Goal: Contribute content

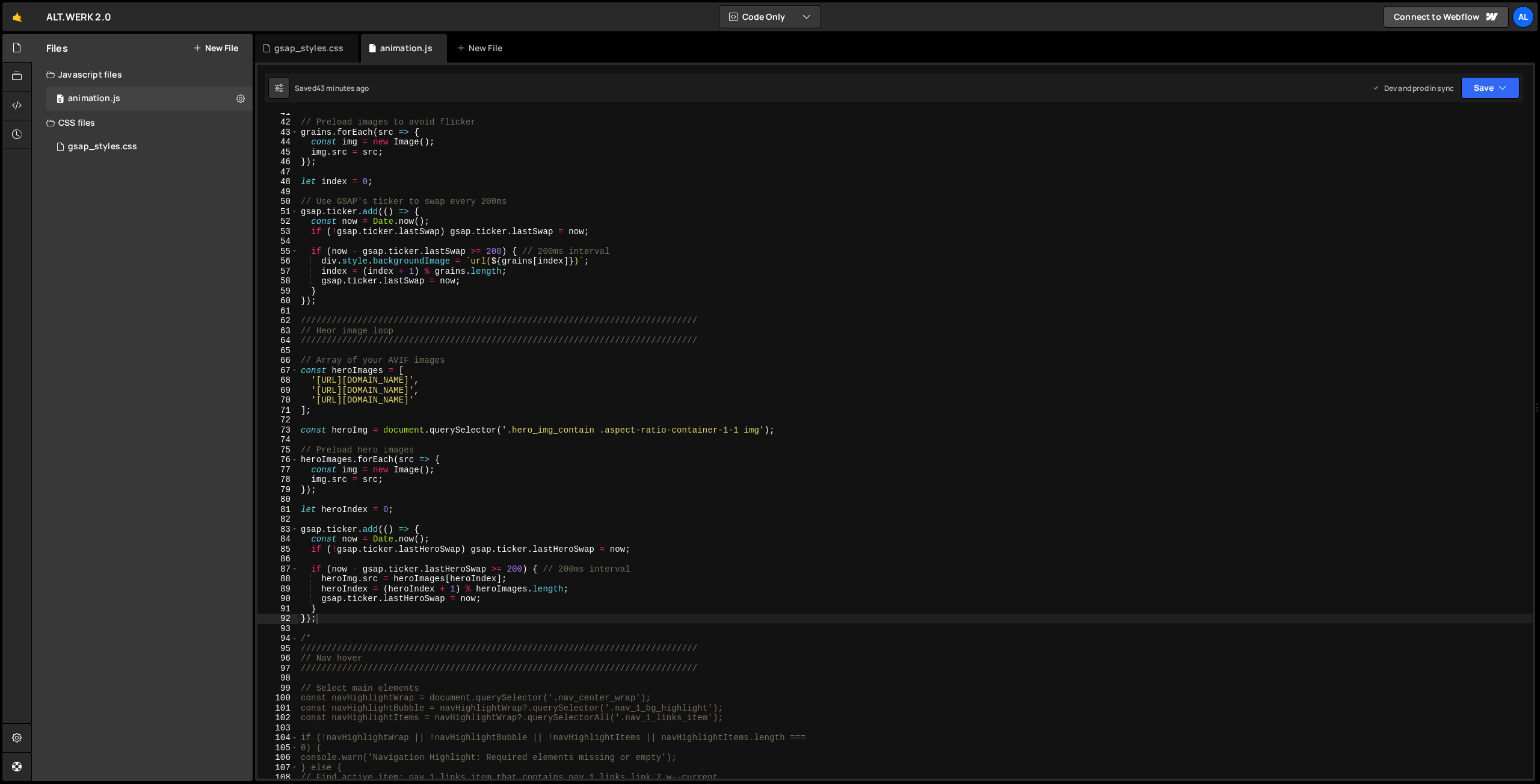
scroll to position [432, 0]
click at [378, 616] on div "// Preload images to avoid flicker grains . forEach ( src => { const img = new …" at bounding box center [916, 450] width 1235 height 685
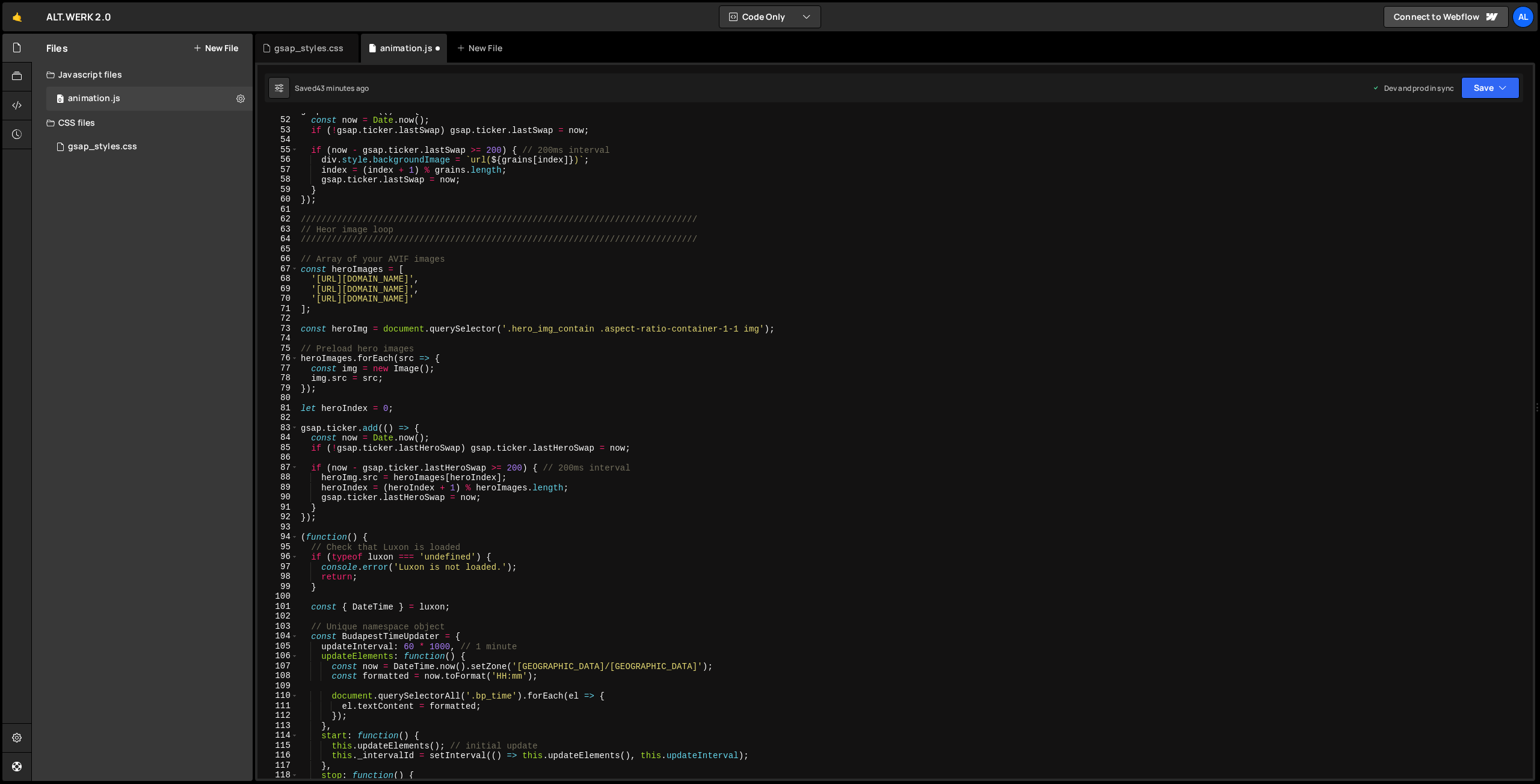
scroll to position [512, 0]
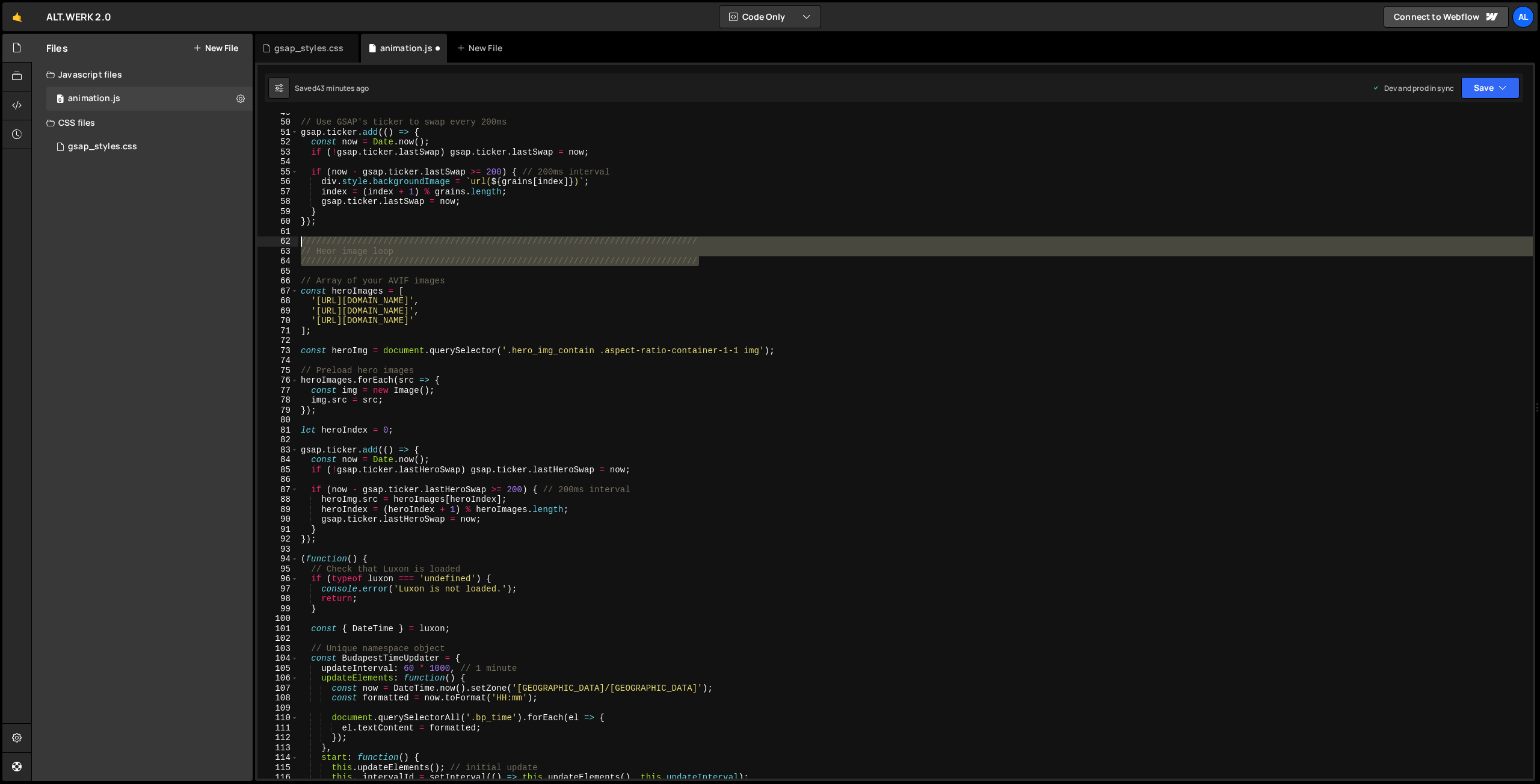
drag, startPoint x: 711, startPoint y: 263, endPoint x: 294, endPoint y: 242, distance: 417.5
click at [298, 242] on div "// Use GSAP's ticker to swap every 200ms gsap . ticker . add (( ) => { const no…" at bounding box center [916, 446] width 1235 height 665
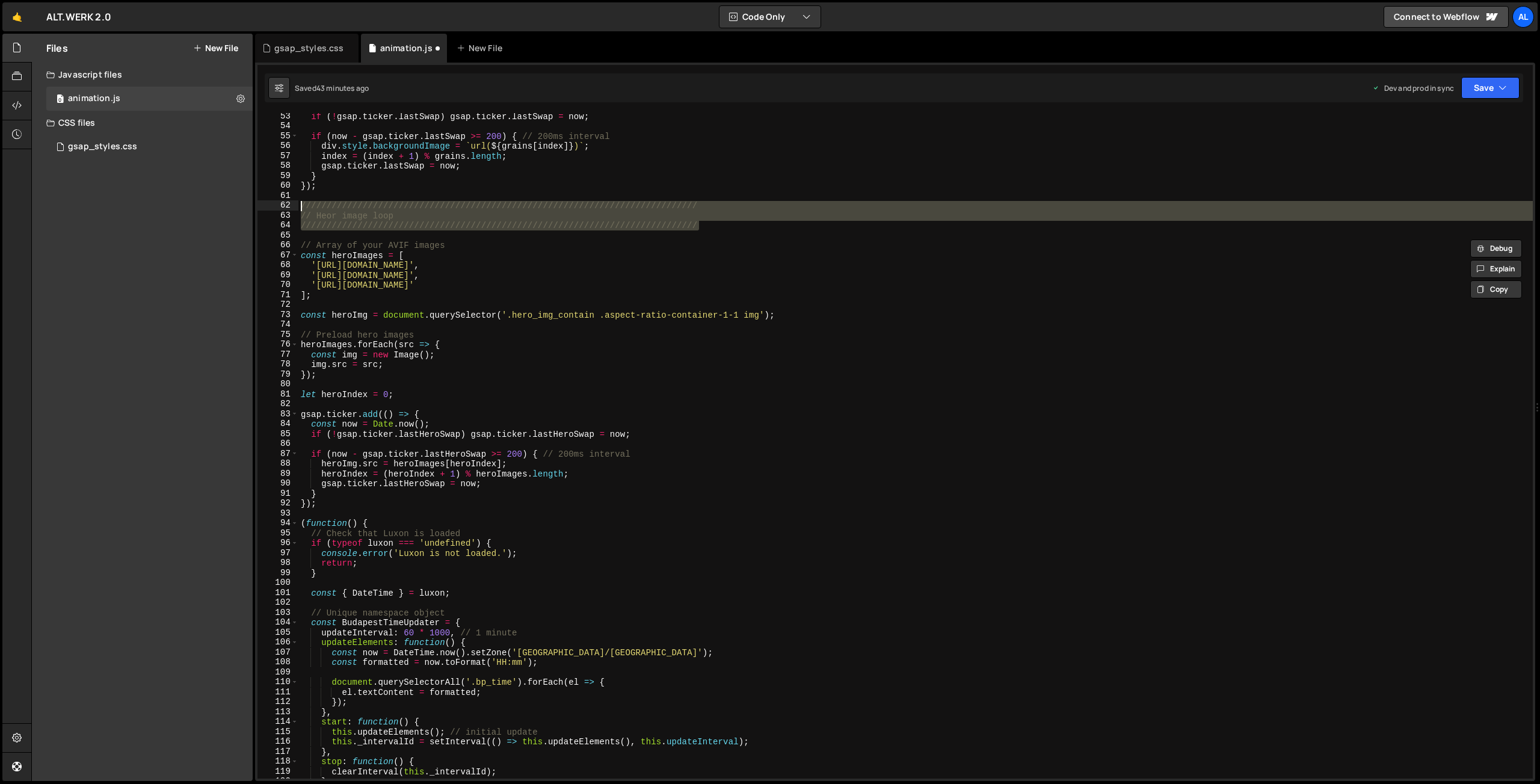
scroll to position [562, 0]
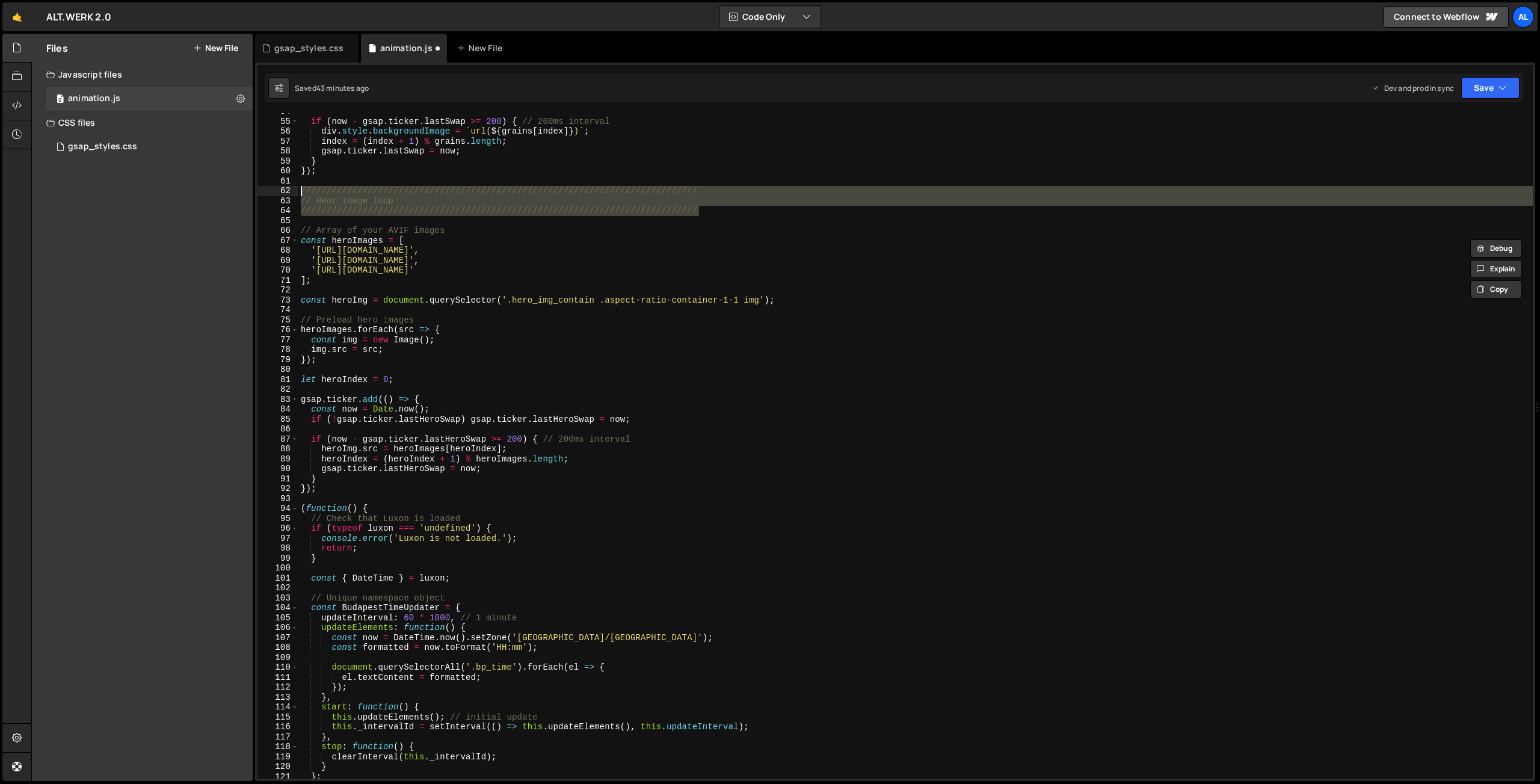
click at [340, 484] on div "if ( now - gsap . ticker . lastSwap >= 200 ) { // 200ms interval div . style . …" at bounding box center [916, 449] width 1235 height 685
type textarea "});"
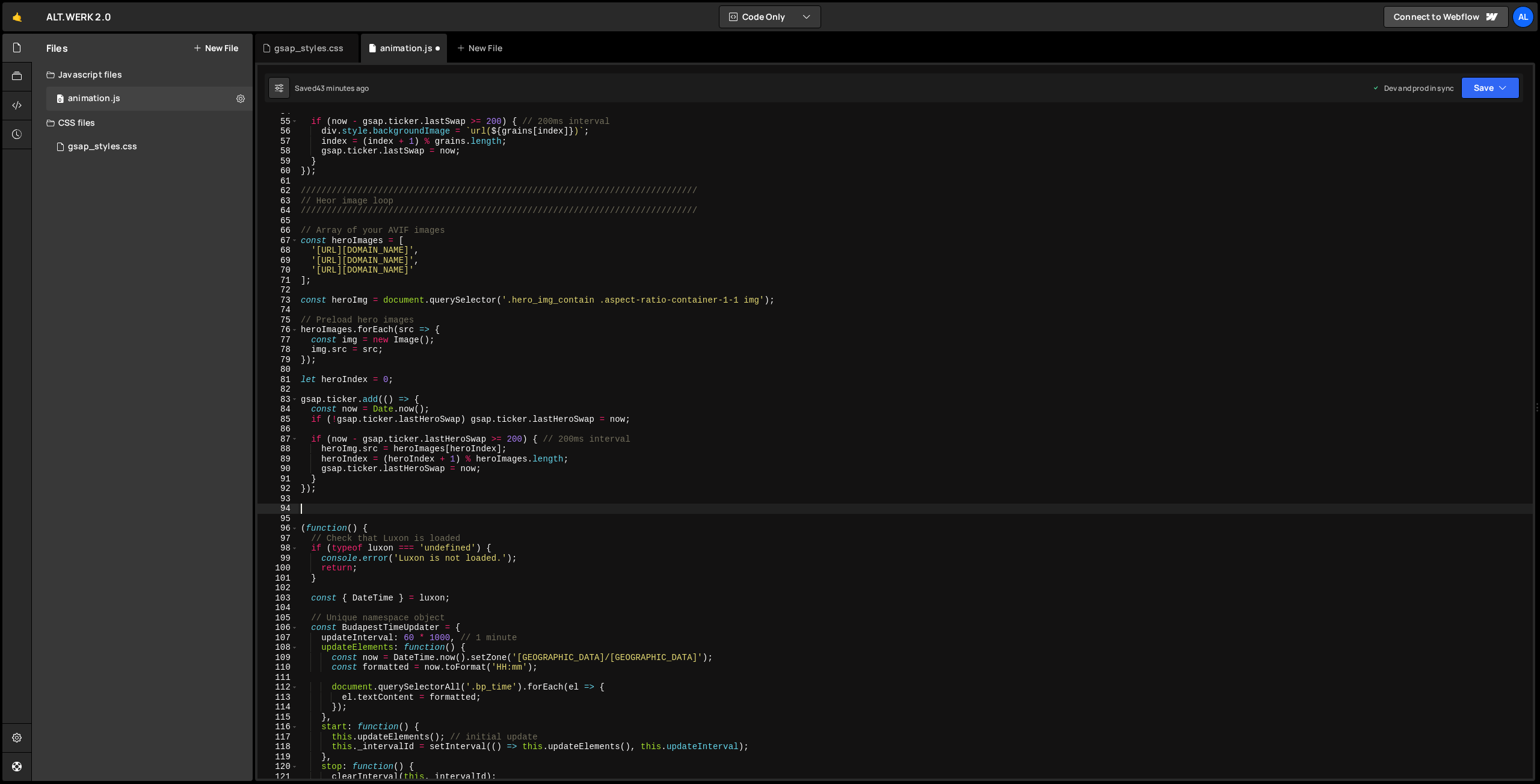
paste textarea "/////////////////////////////////////////////////////////////////////////////"
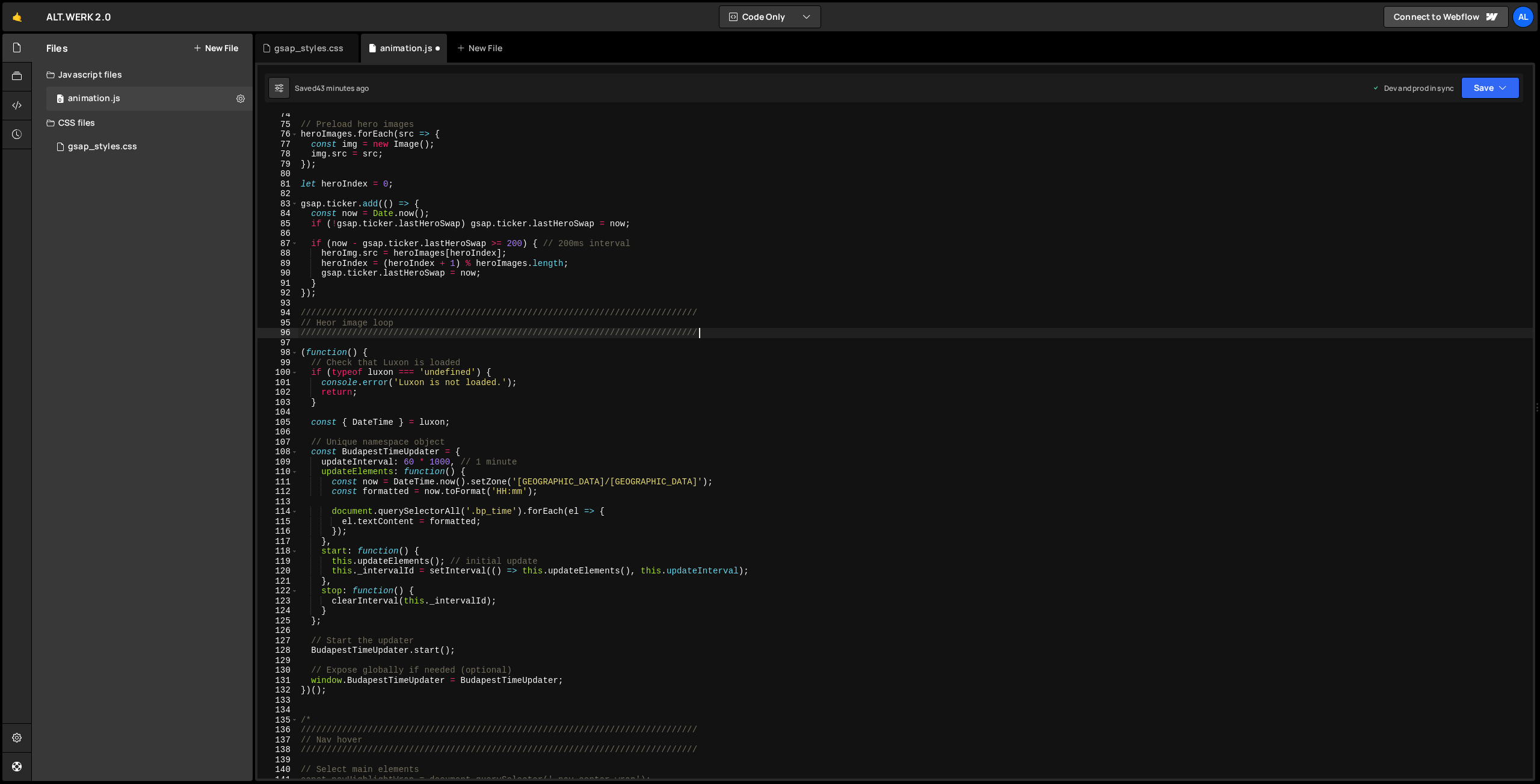
scroll to position [758, 0]
drag, startPoint x: 406, startPoint y: 320, endPoint x: 317, endPoint y: 321, distance: 89.0
click at [317, 321] on div "// Preload hero images heroImages . forEach ( src => { const img = new Image ( …" at bounding box center [916, 451] width 1235 height 685
type textarea "// Luxon time"
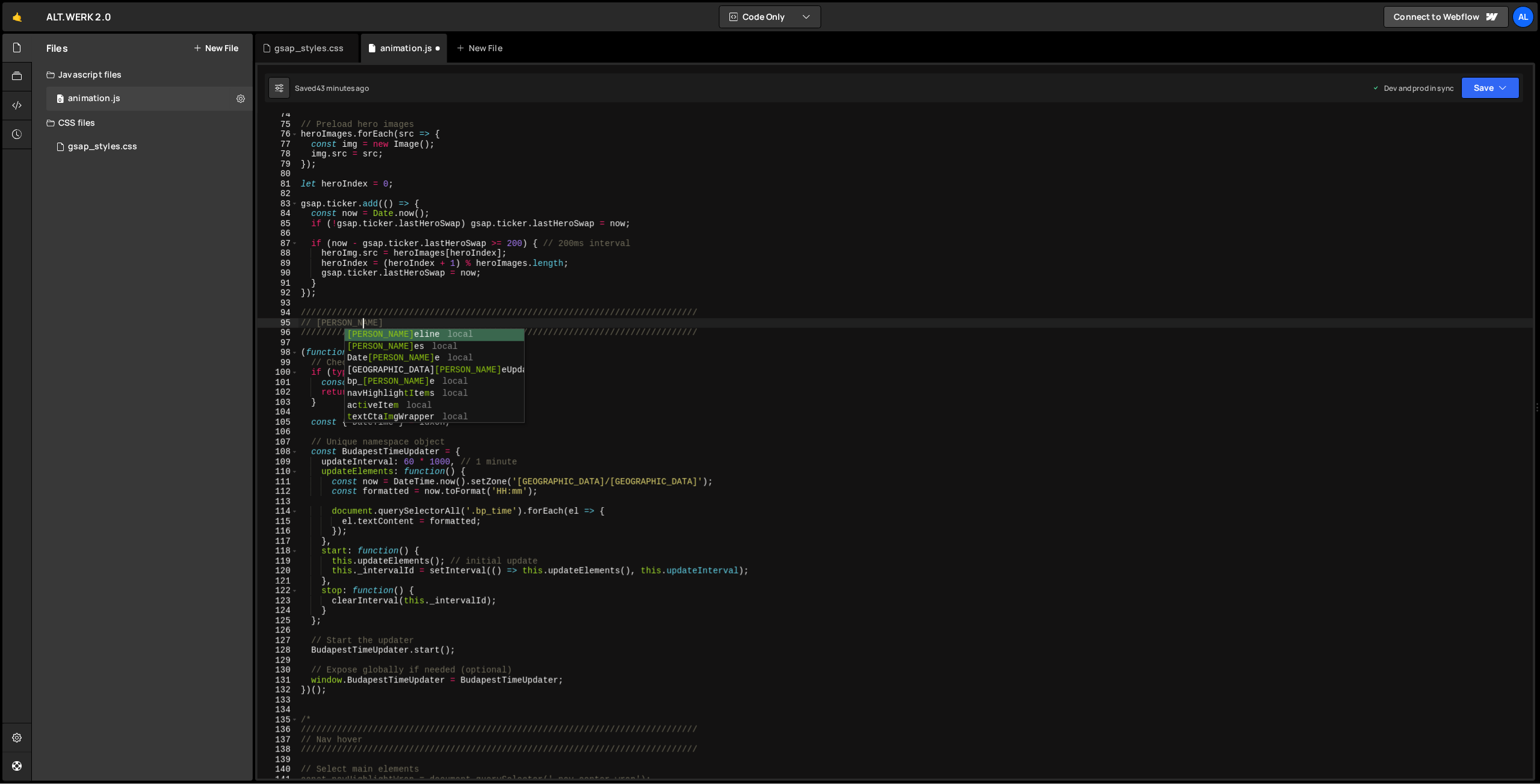
scroll to position [0, 4]
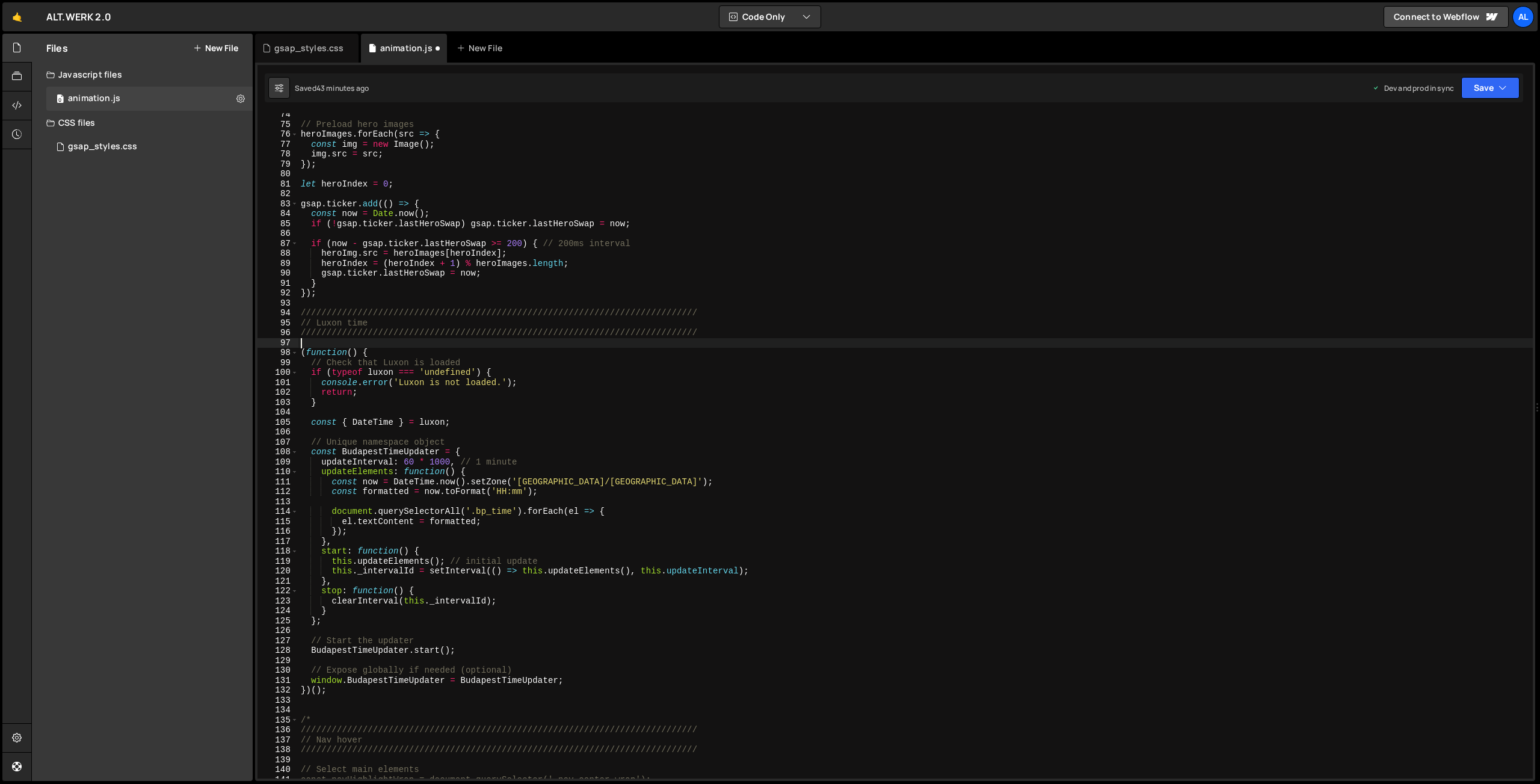
click at [577, 345] on div "// Preload hero images heroImages . forEach ( src => { const img = new Image ( …" at bounding box center [916, 451] width 1235 height 685
click at [1481, 89] on button "Save" at bounding box center [1491, 88] width 58 height 21
click at [1433, 151] on div "Save to Production S" at bounding box center [1451, 156] width 126 height 12
